Goal: Check status: Check status

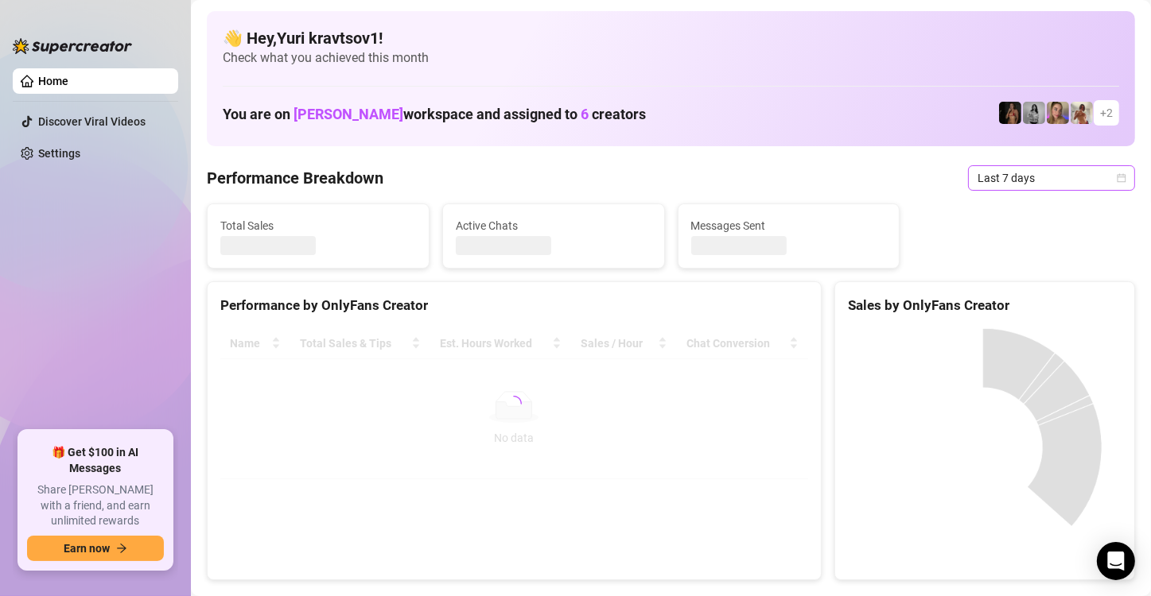
click at [1117, 173] on icon "calendar" at bounding box center [1122, 178] width 10 height 10
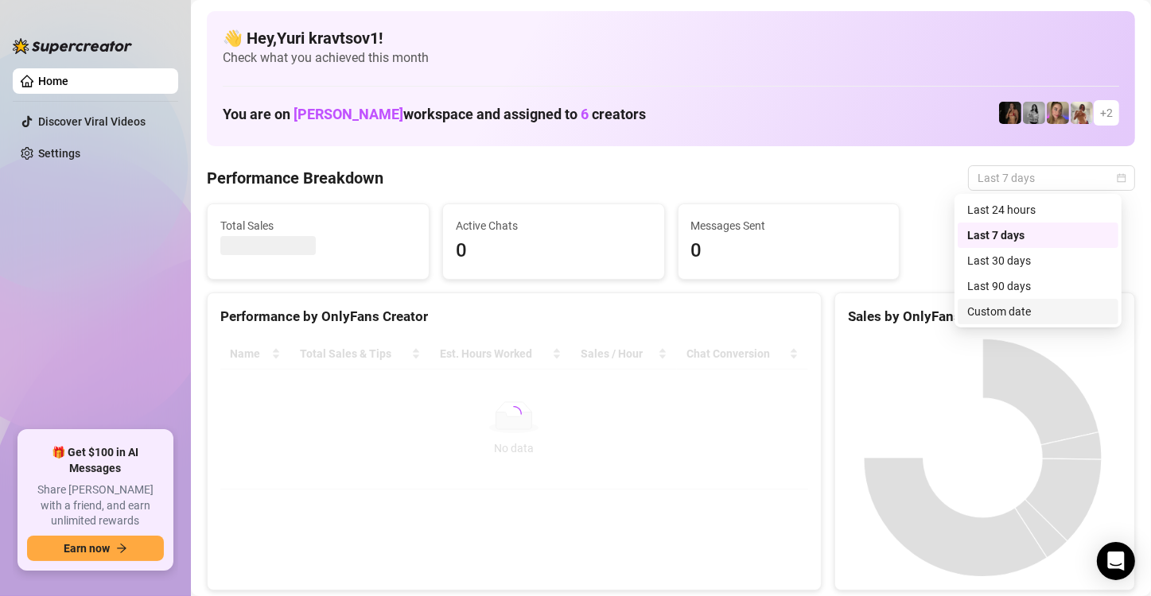
click at [1049, 306] on div "Custom date" at bounding box center [1038, 311] width 142 height 17
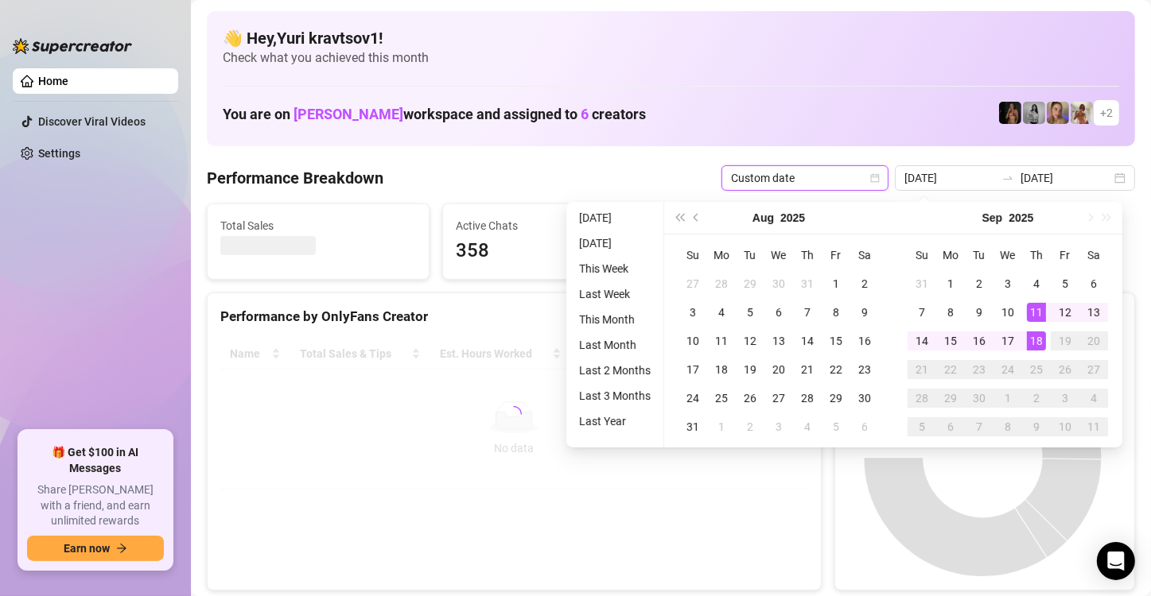
type input "[DATE]"
click at [1037, 340] on div "18" at bounding box center [1036, 341] width 19 height 19
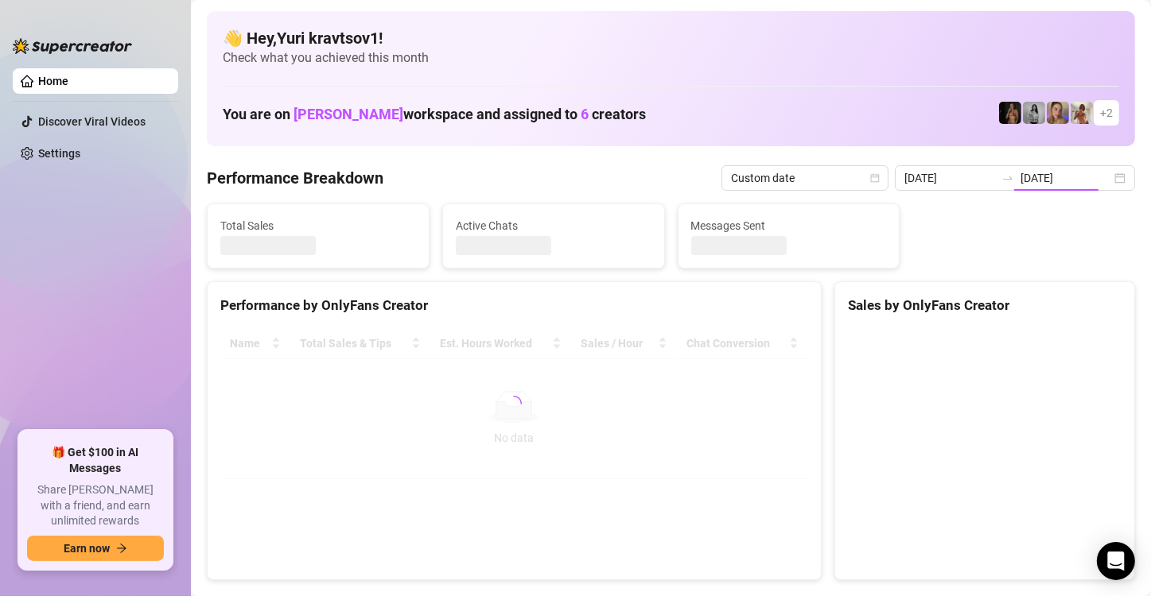
type input "[DATE]"
